Goal: Check status: Check status

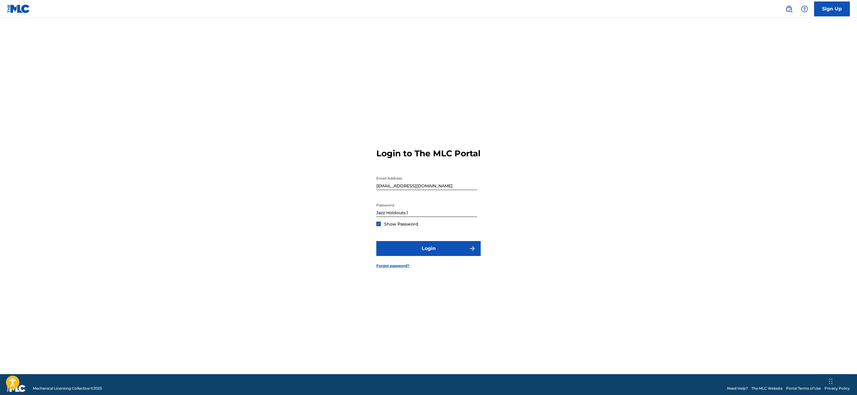
click at [386, 217] on input "Jazz Holdouts.1" at bounding box center [426, 208] width 101 height 17
type input "JazzHoldouts.1"
click at [409, 256] on button "Login" at bounding box center [428, 248] width 104 height 15
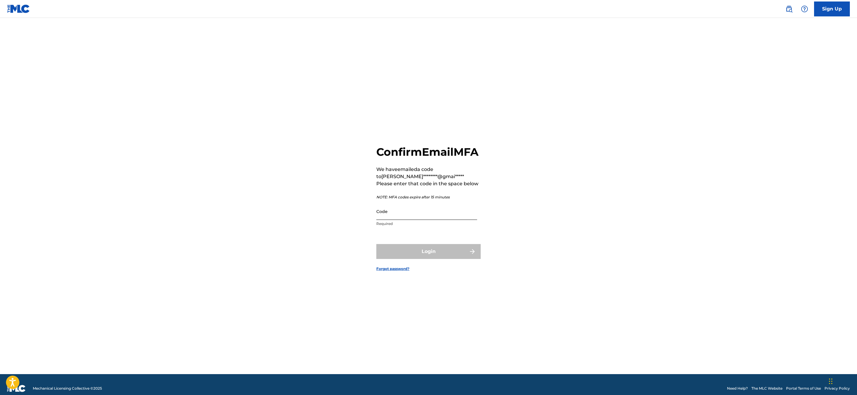
click at [390, 220] on input "Code" at bounding box center [426, 211] width 101 height 17
type input "065002"
click at [419, 258] on button "Login" at bounding box center [428, 251] width 104 height 15
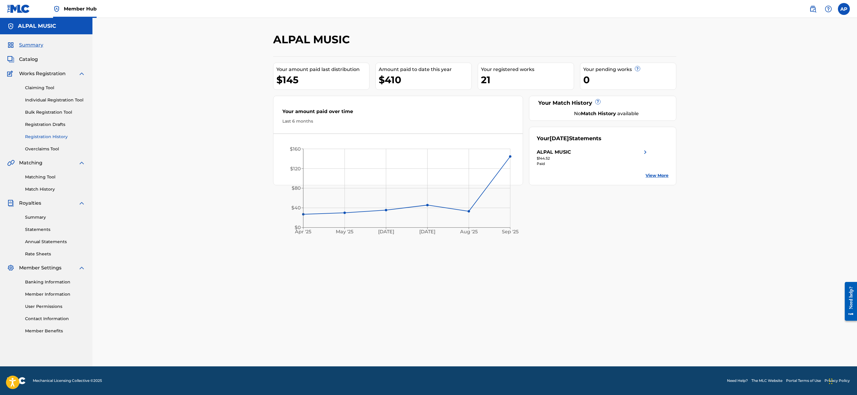
click at [61, 138] on link "Registration History" at bounding box center [55, 137] width 60 height 6
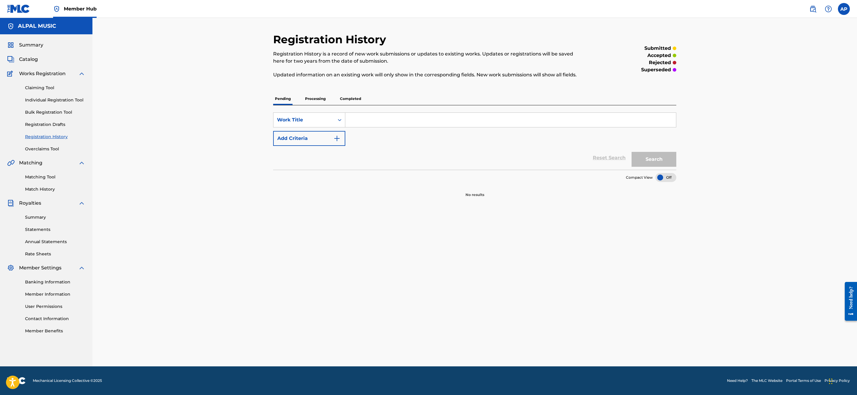
click at [317, 97] on p "Processing" at bounding box center [315, 98] width 24 height 13
click at [351, 98] on p "Completed" at bounding box center [350, 98] width 25 height 13
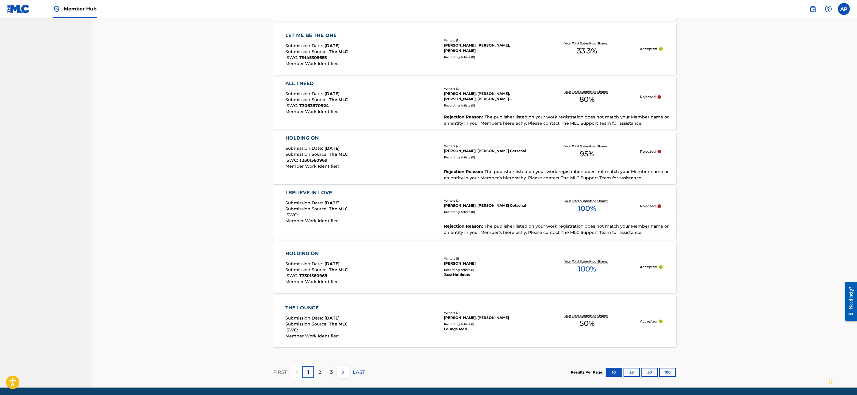
scroll to position [426, 0]
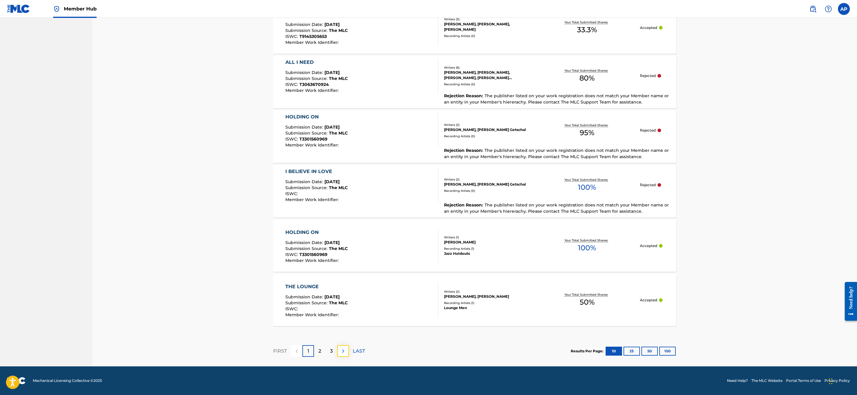
click at [345, 352] on img at bounding box center [343, 351] width 7 height 7
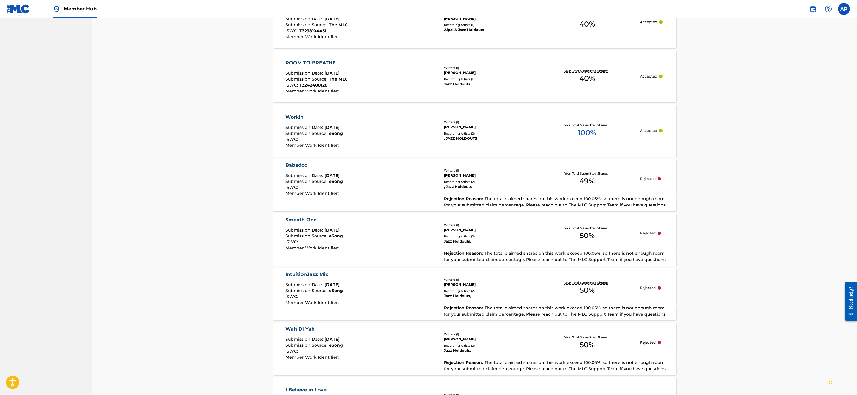
scroll to position [340, 0]
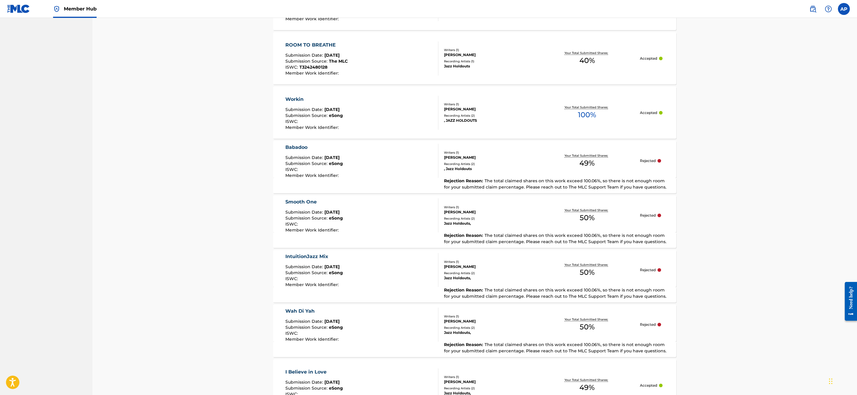
click at [580, 214] on span "50 %" at bounding box center [587, 217] width 15 height 11
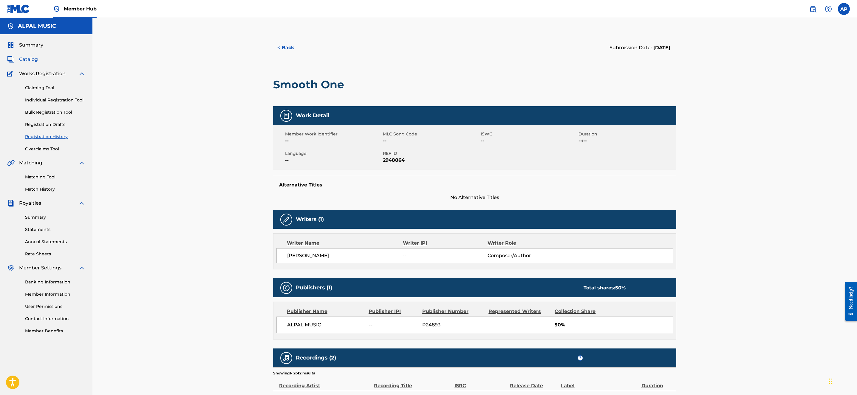
click at [28, 57] on span "Catalog" at bounding box center [28, 59] width 19 height 7
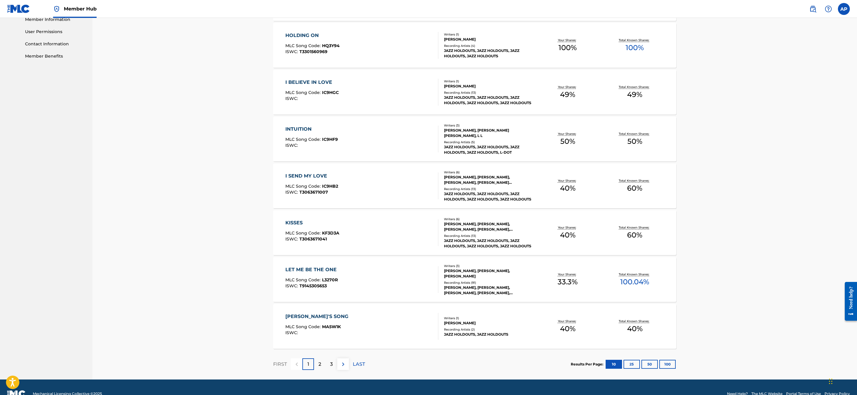
scroll to position [288, 0]
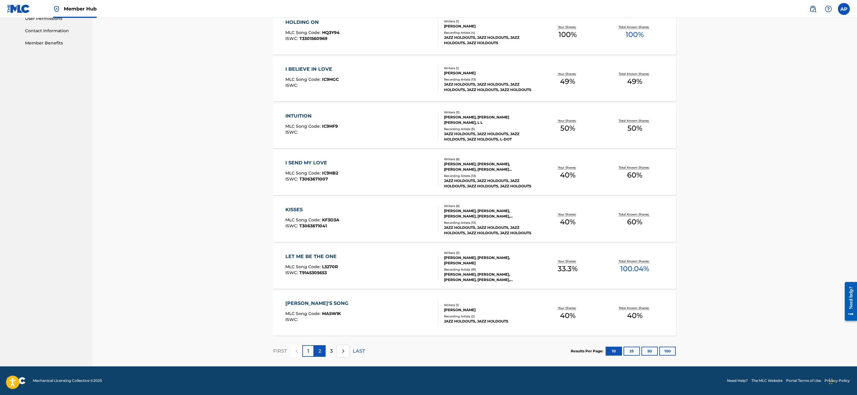
click at [318, 349] on div "2" at bounding box center [320, 351] width 12 height 12
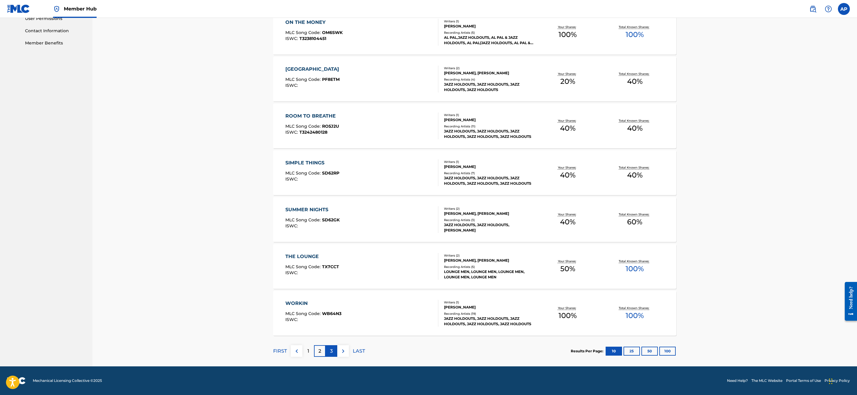
click at [331, 348] on p "3" at bounding box center [331, 351] width 3 height 7
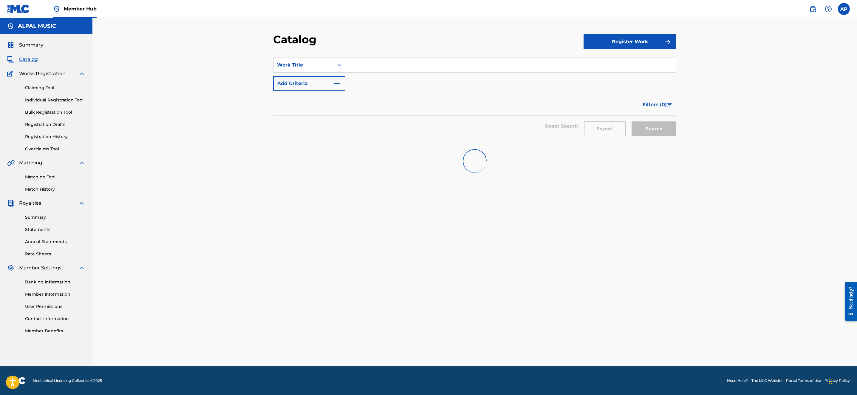
scroll to position [0, 0]
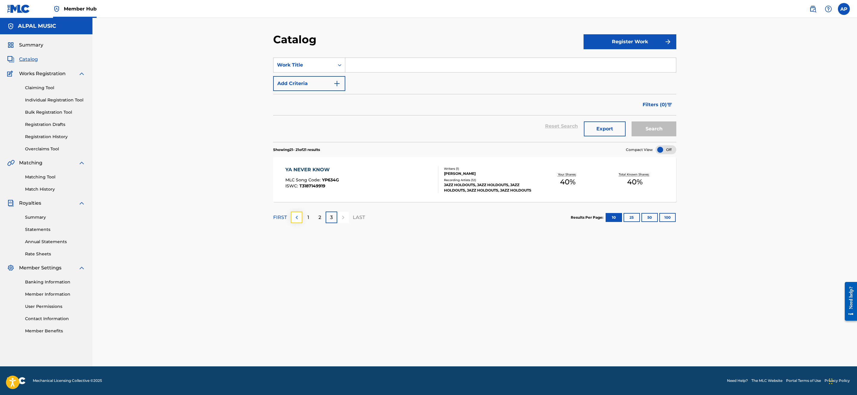
click at [296, 218] on img at bounding box center [296, 217] width 7 height 7
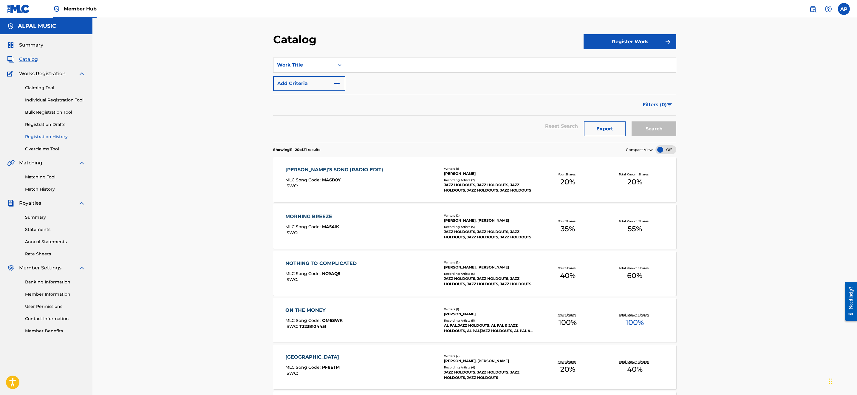
click at [32, 137] on link "Registration History" at bounding box center [55, 137] width 60 height 6
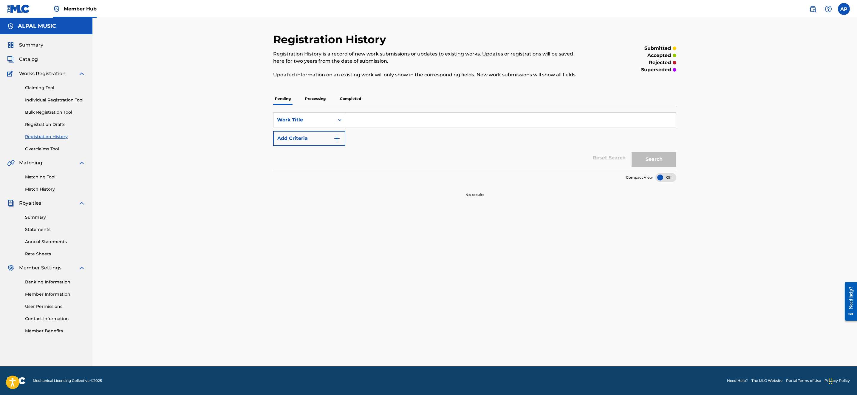
click at [349, 99] on p "Completed" at bounding box center [350, 98] width 25 height 13
